Goal: Find specific page/section: Find specific page/section

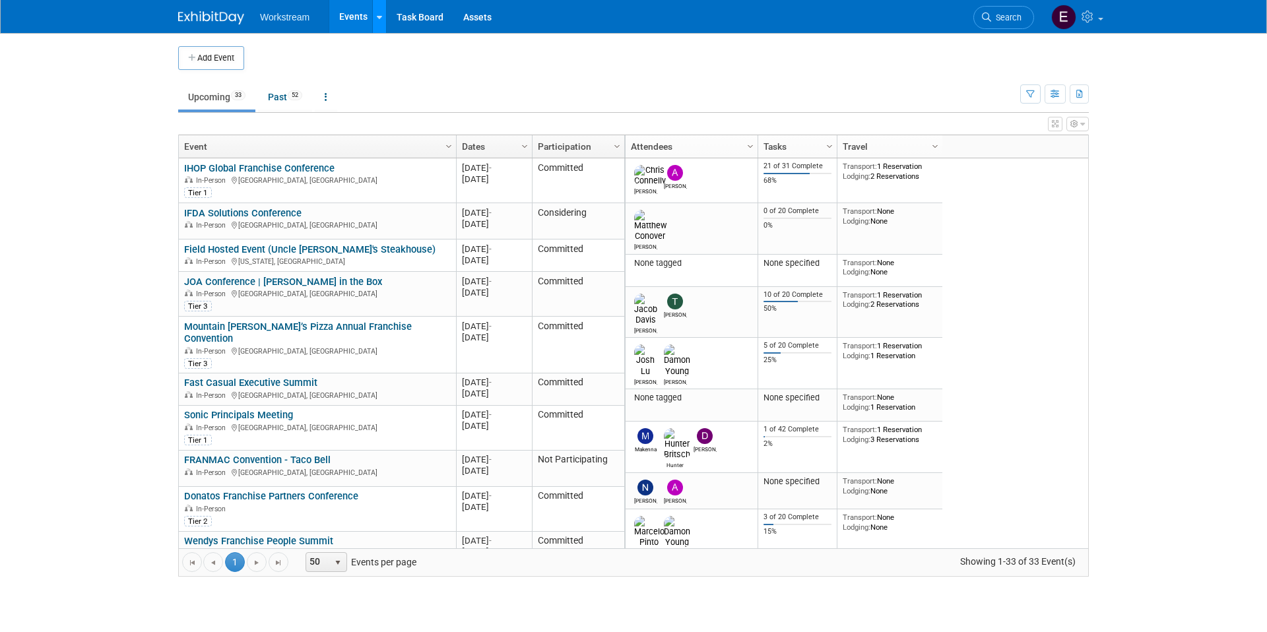
click at [372, 25] on link at bounding box center [379, 16] width 14 height 33
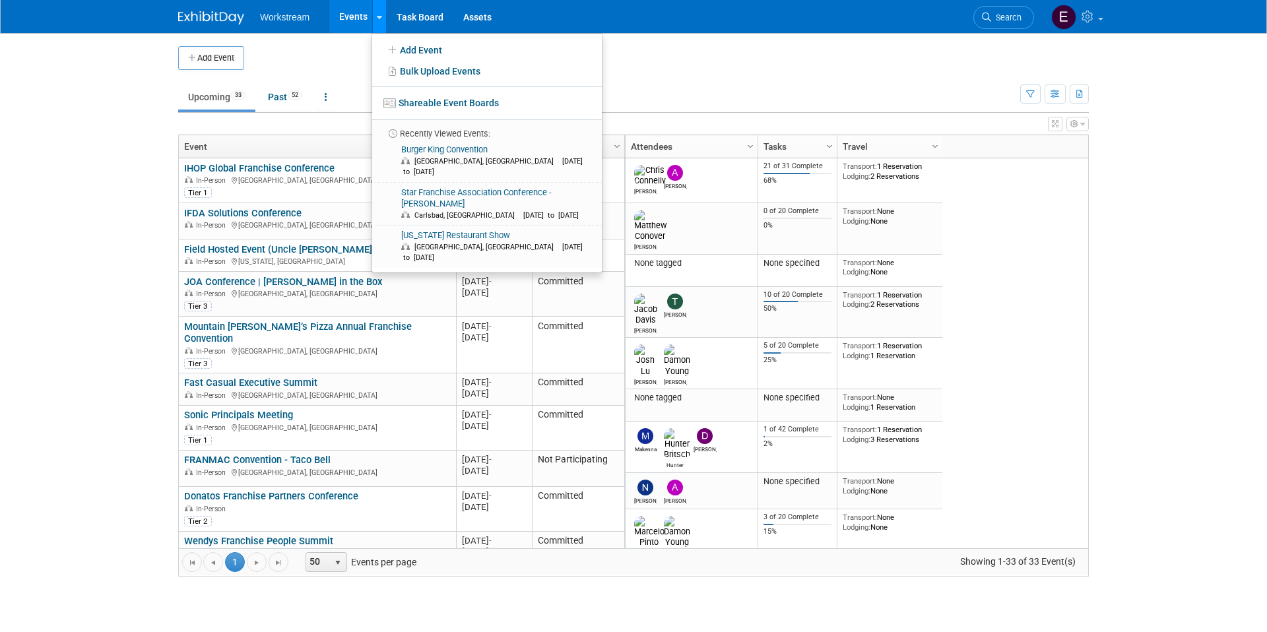
click at [373, 24] on link at bounding box center [379, 16] width 14 height 33
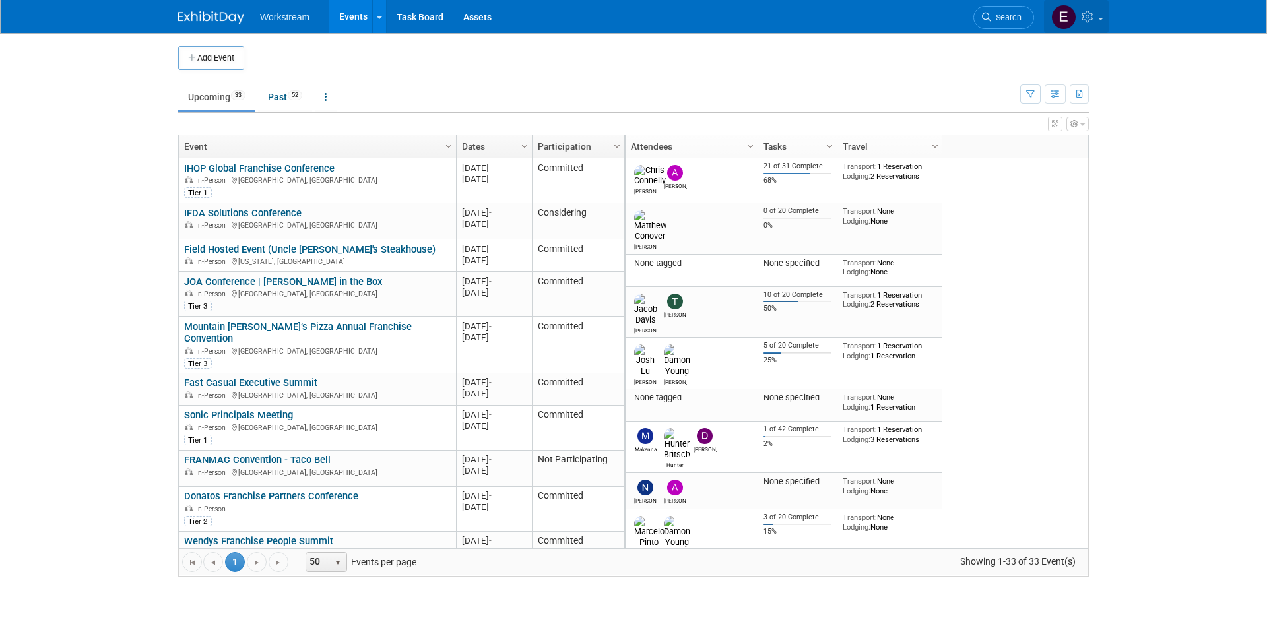
click at [1093, 11] on icon at bounding box center [1089, 17] width 15 height 12
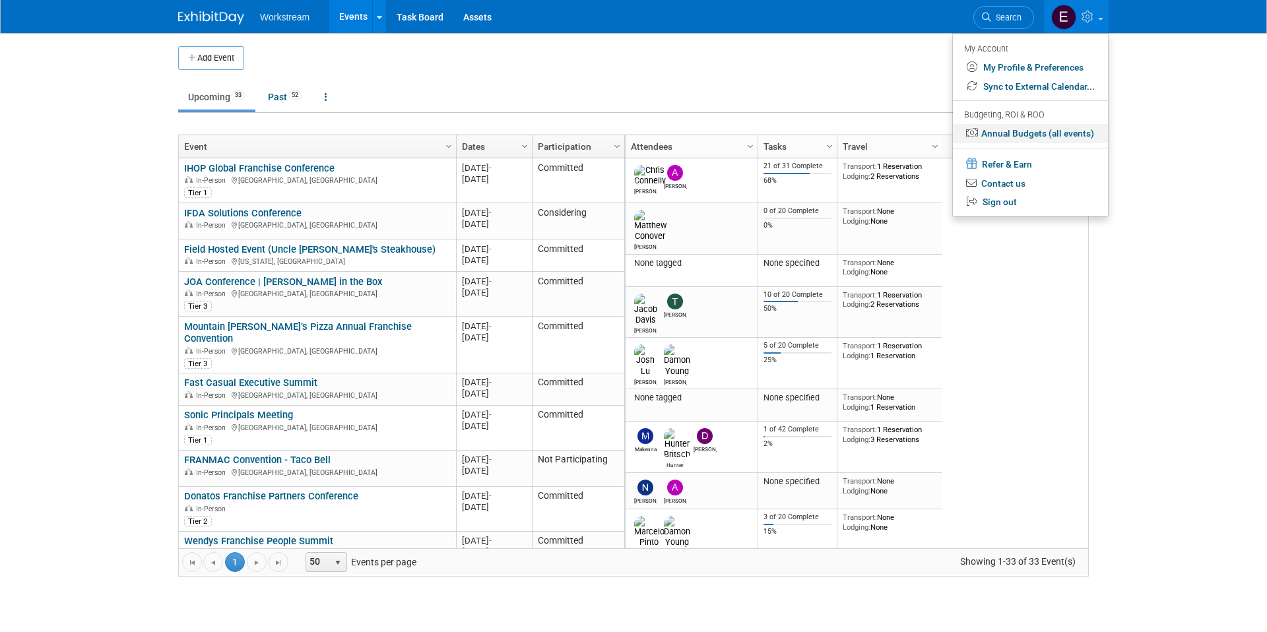
click at [1072, 132] on link "Annual Budgets (all events)" at bounding box center [1030, 133] width 155 height 19
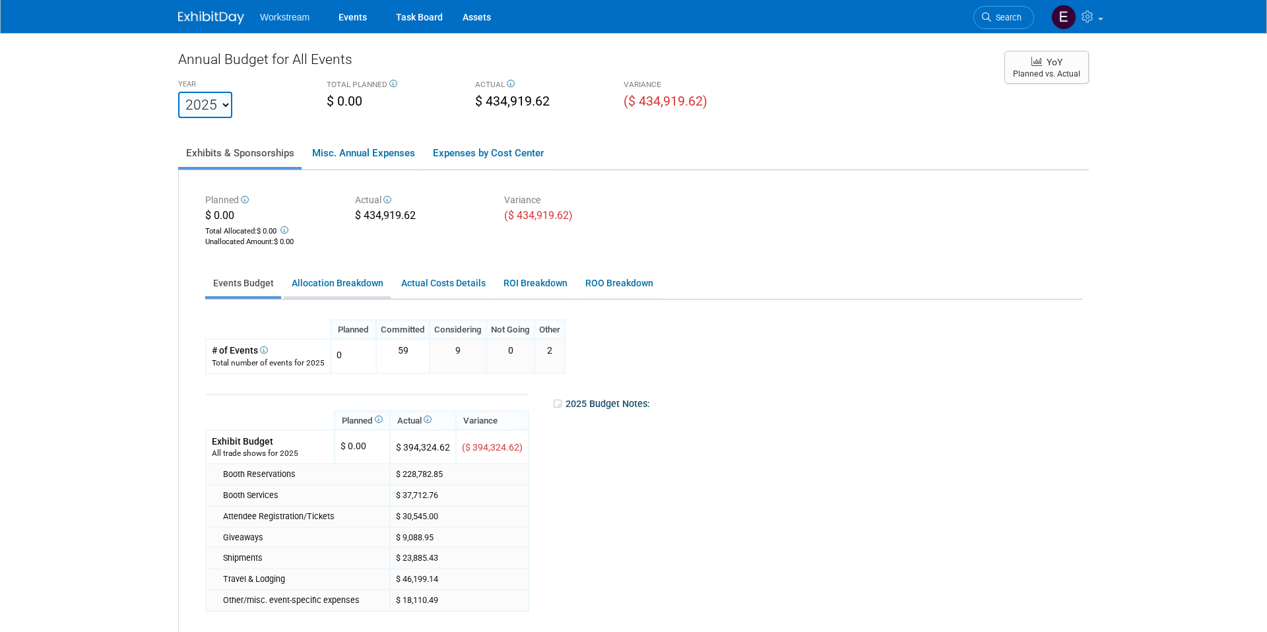
click at [346, 275] on link "Allocation Breakdown" at bounding box center [337, 284] width 107 height 26
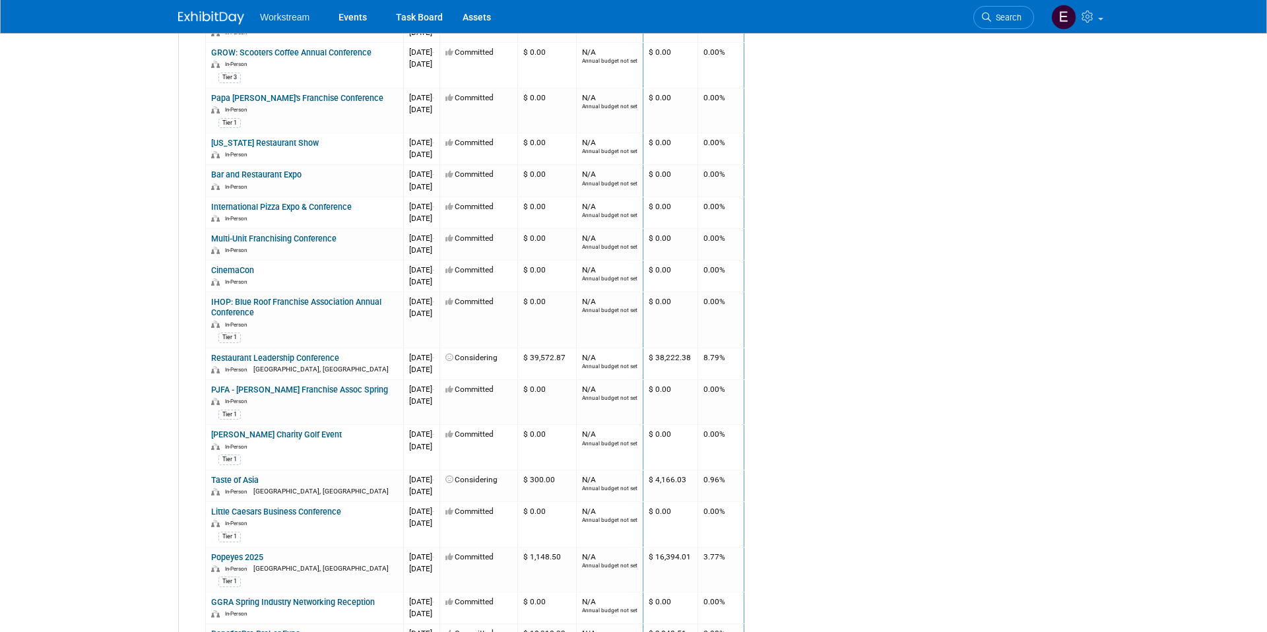
scroll to position [700, 0]
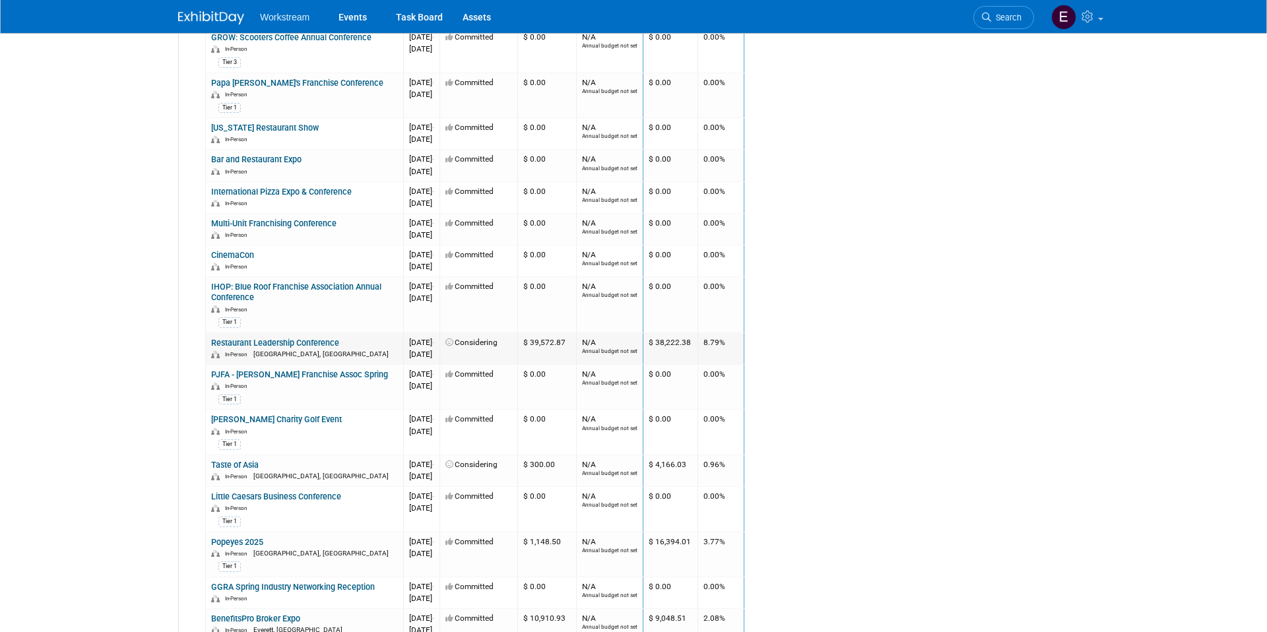
click at [290, 342] on link "Restaurant Leadership Conference" at bounding box center [275, 343] width 128 height 10
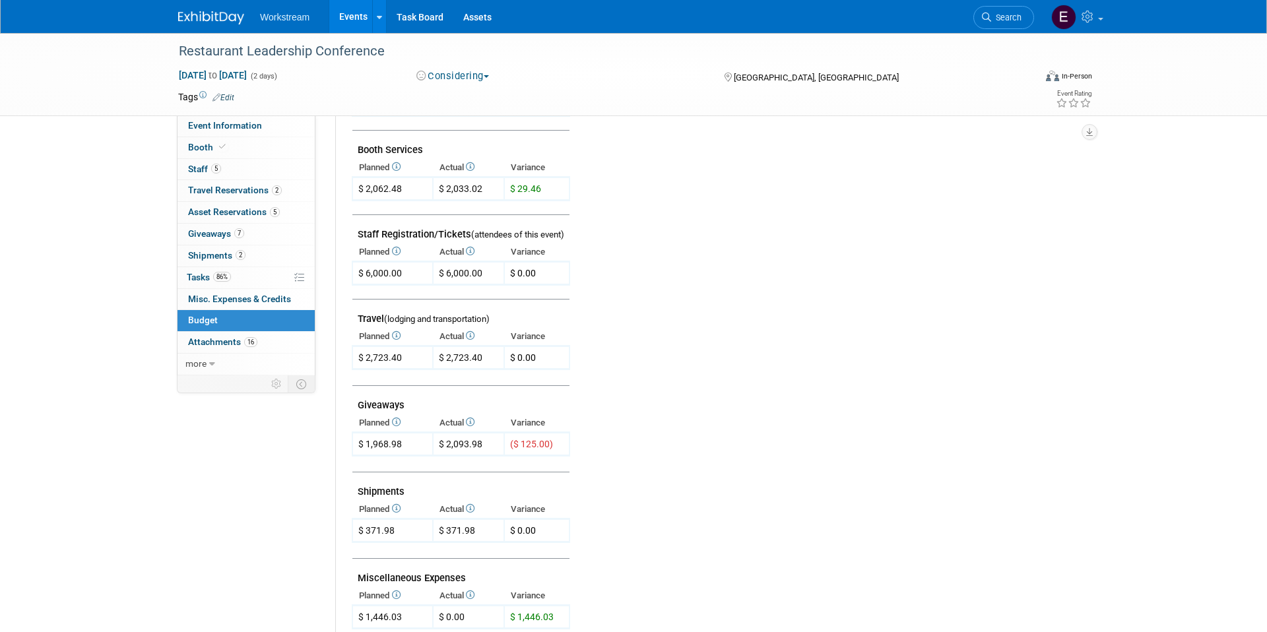
scroll to position [327, 0]
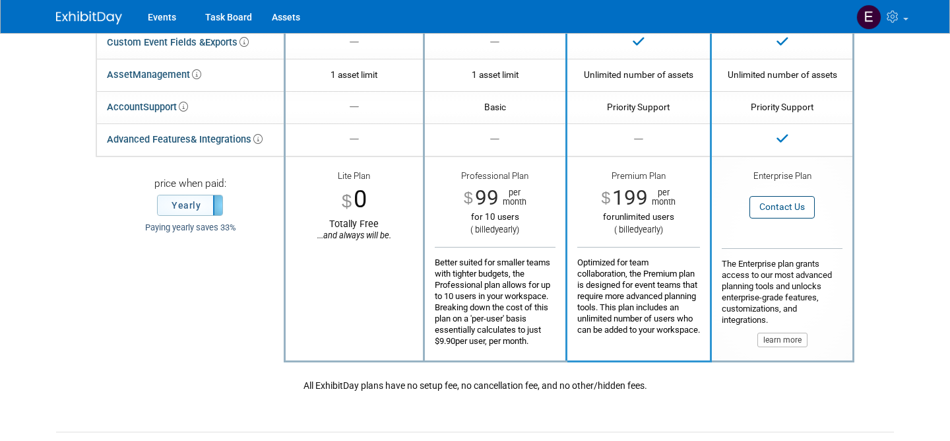
scroll to position [306, 0]
